Goal: Find specific page/section: Find specific page/section

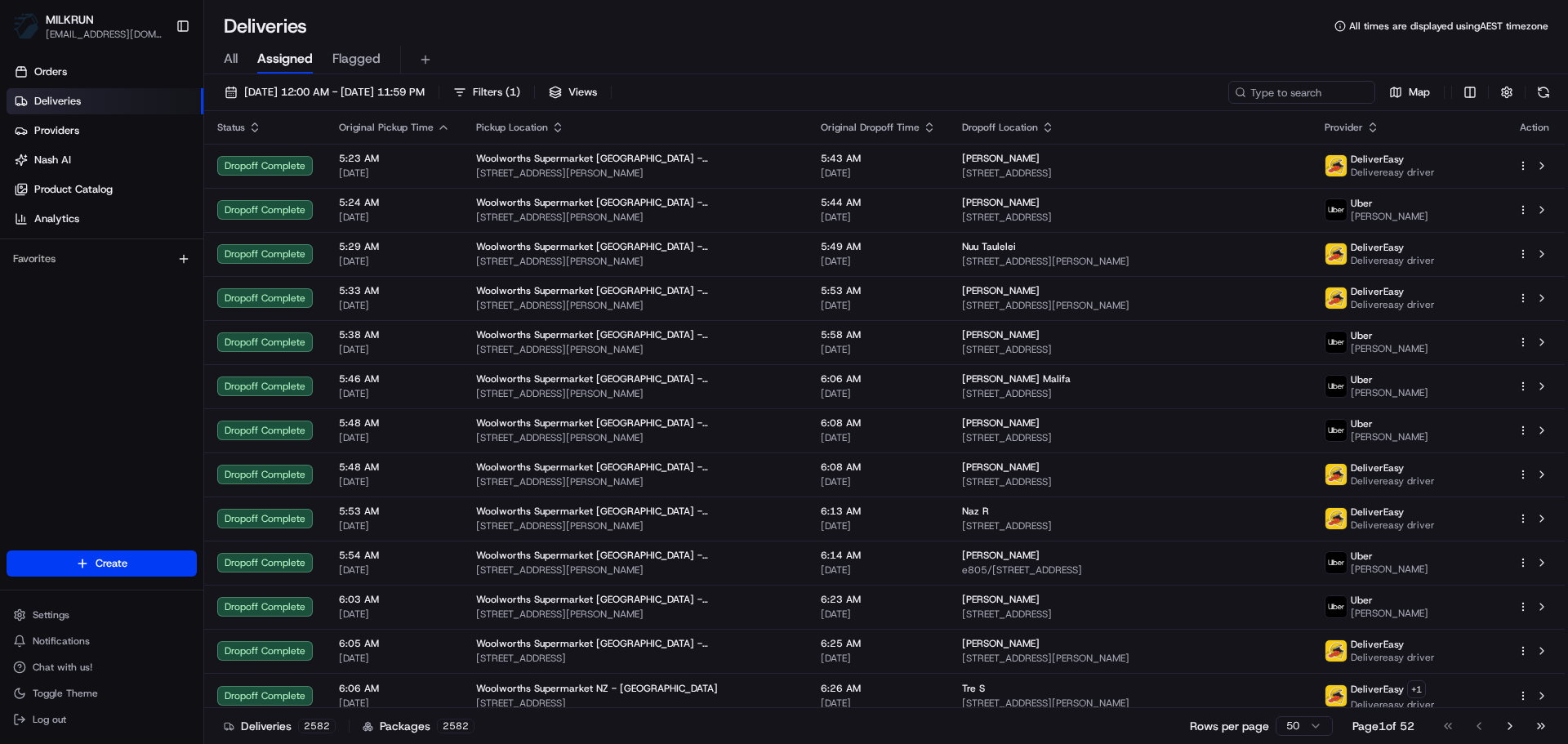
click at [241, 60] on div "All Assigned Flagged" at bounding box center [886, 60] width 1364 height 28
click at [229, 62] on span "All" at bounding box center [230, 59] width 14 height 20
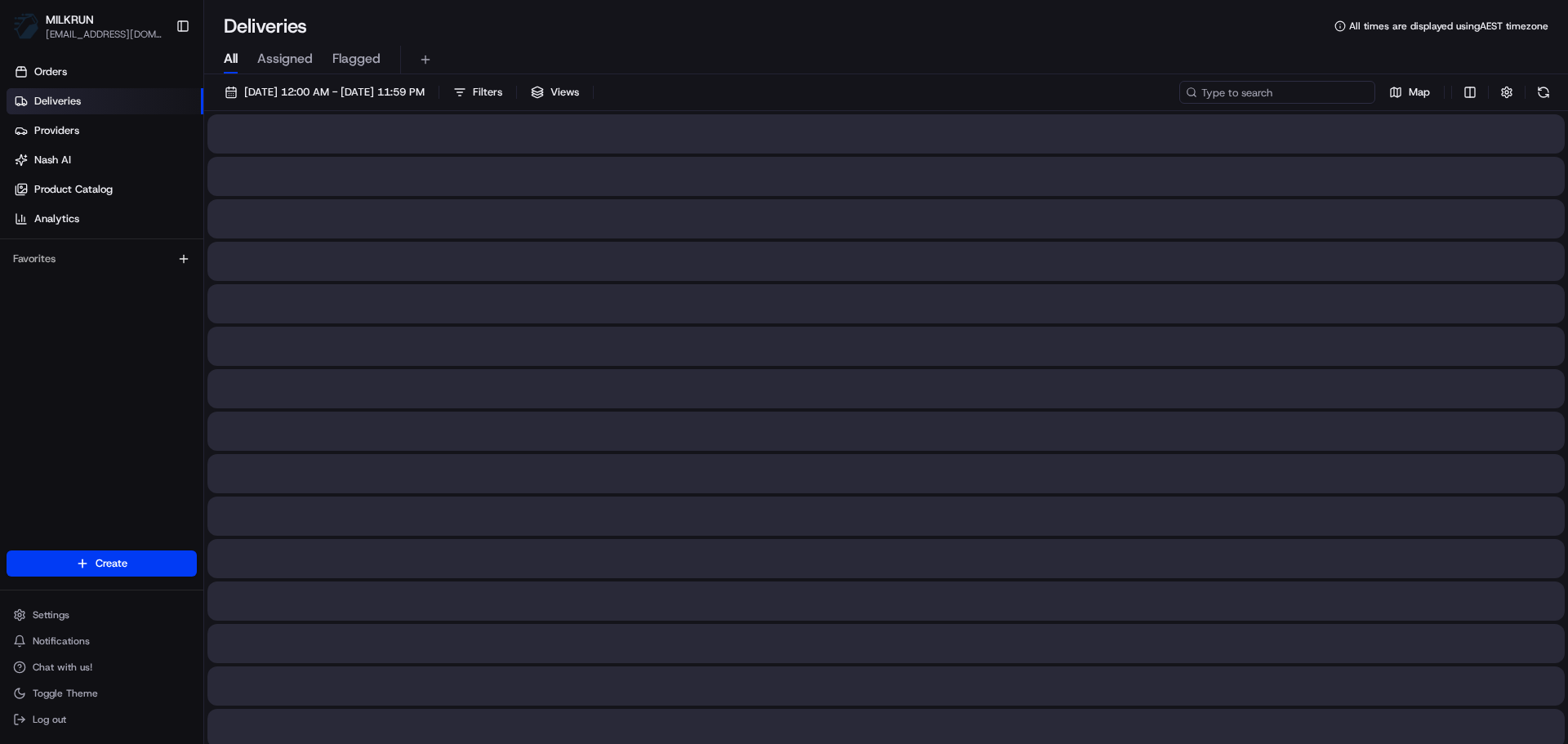
click at [1265, 84] on input at bounding box center [1277, 92] width 196 height 23
paste input "[PERSON_NAME]"
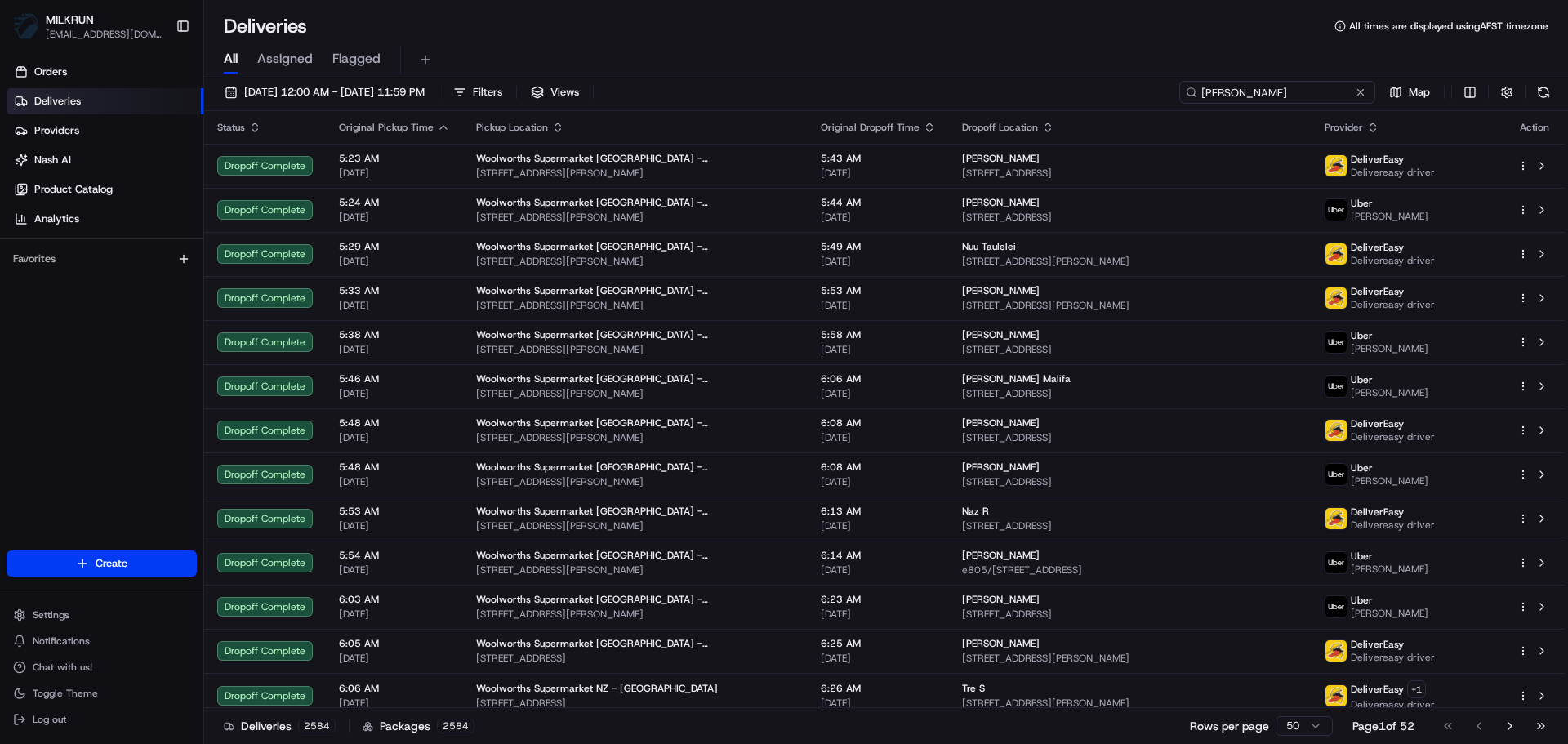
type input "[PERSON_NAME]"
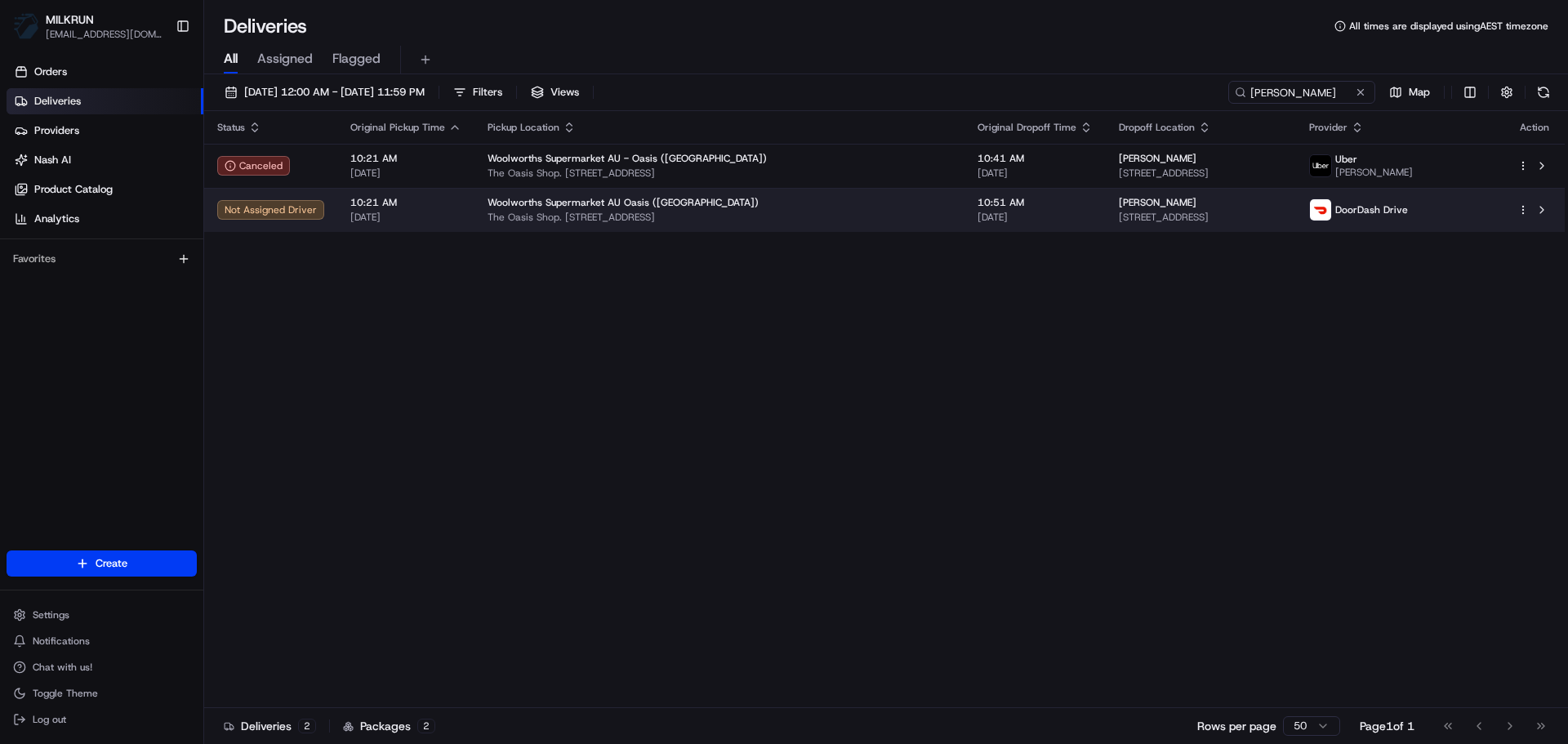
click at [1119, 201] on span "[PERSON_NAME]" at bounding box center [1157, 203] width 78 height 13
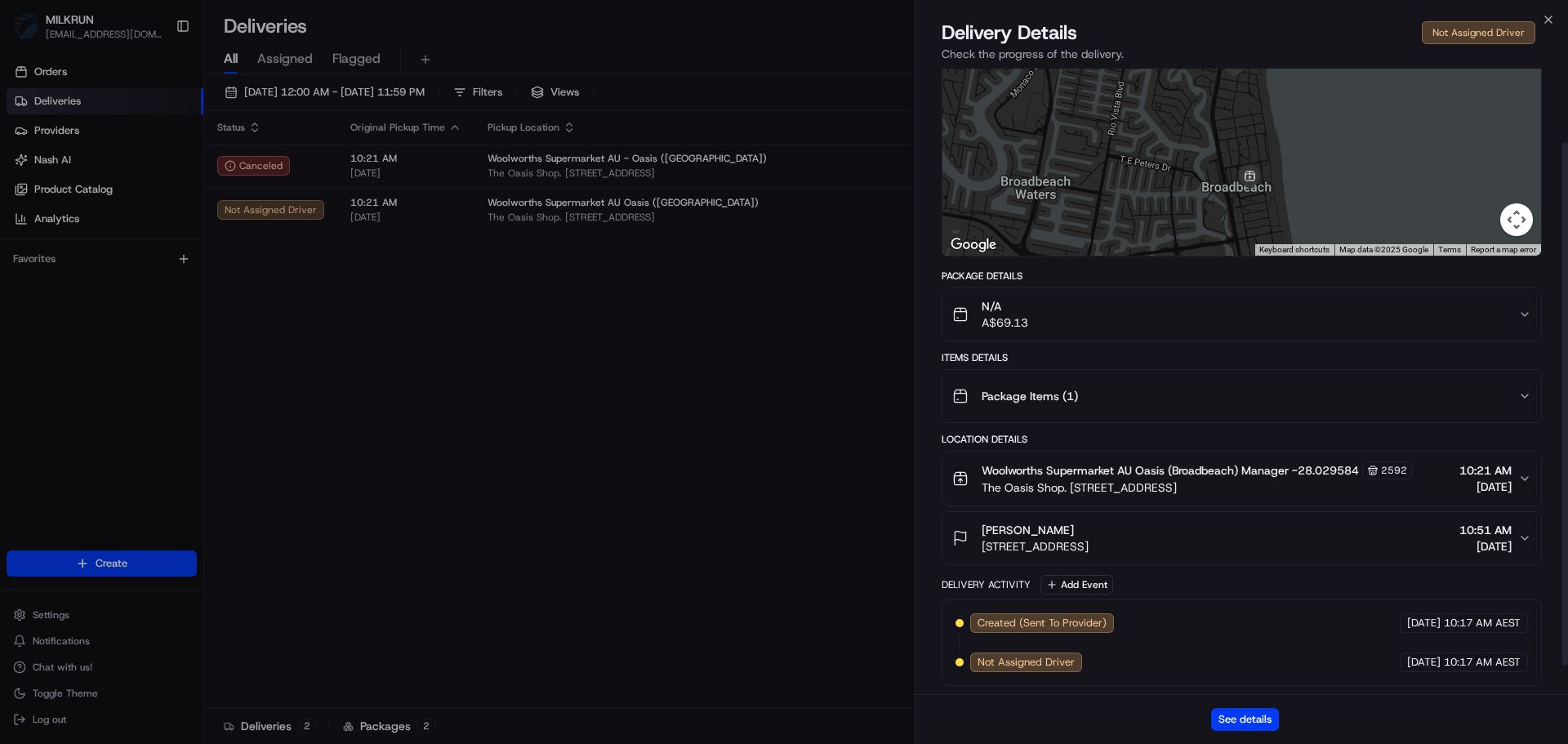
scroll to position [122, 0]
click at [1240, 715] on button "See details" at bounding box center [1245, 719] width 68 height 23
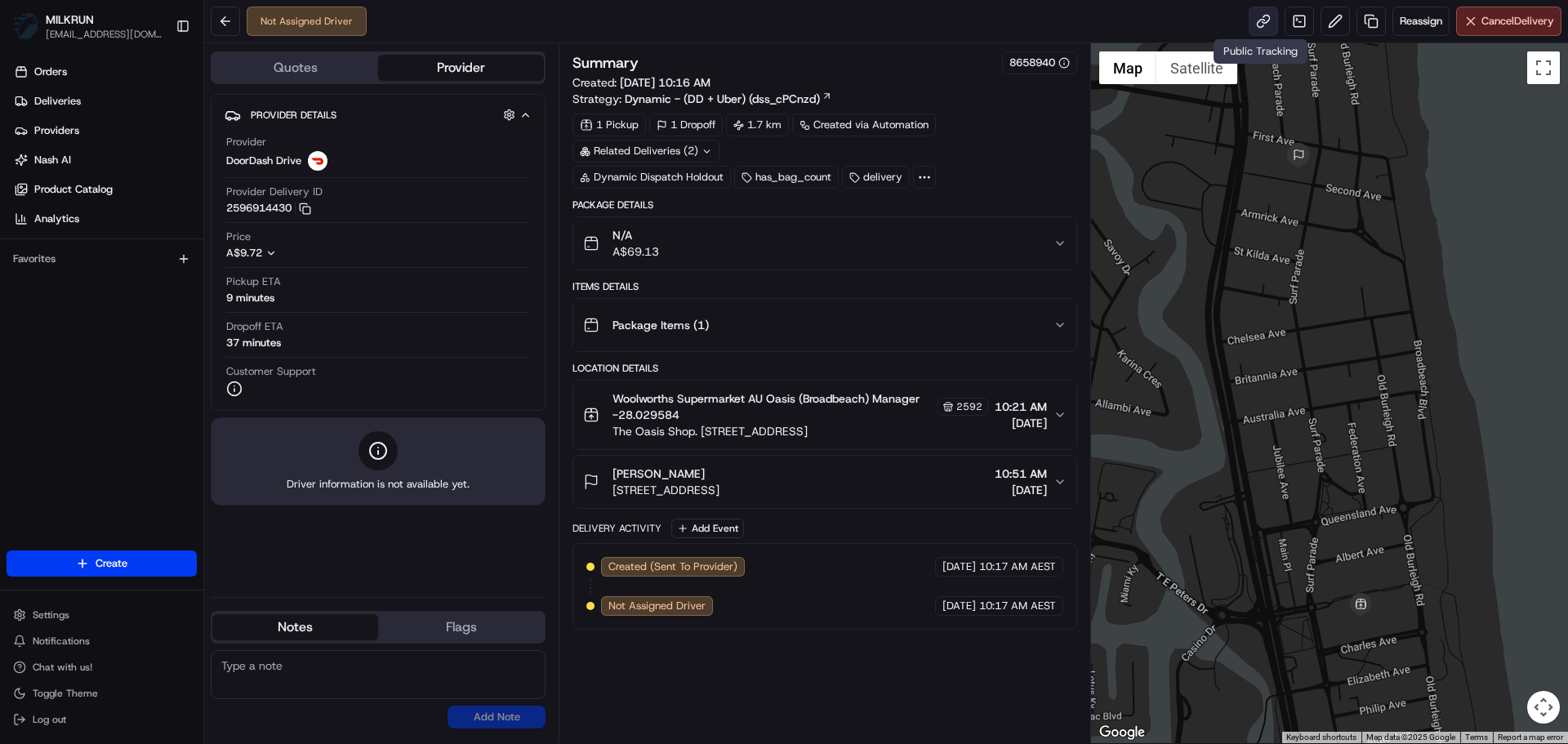
click at [1267, 27] on link at bounding box center [1263, 21] width 29 height 29
